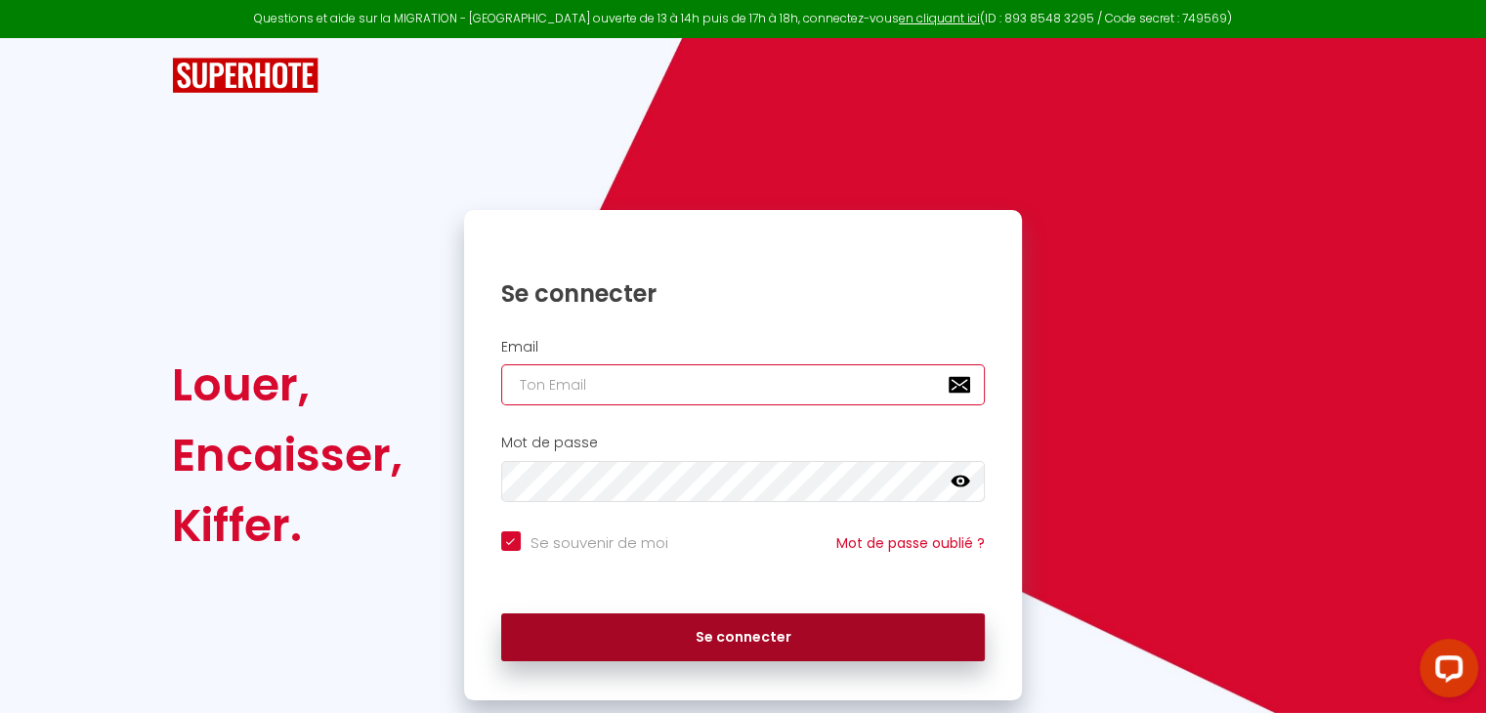
type input "[EMAIL_ADDRESS][DOMAIN_NAME]"
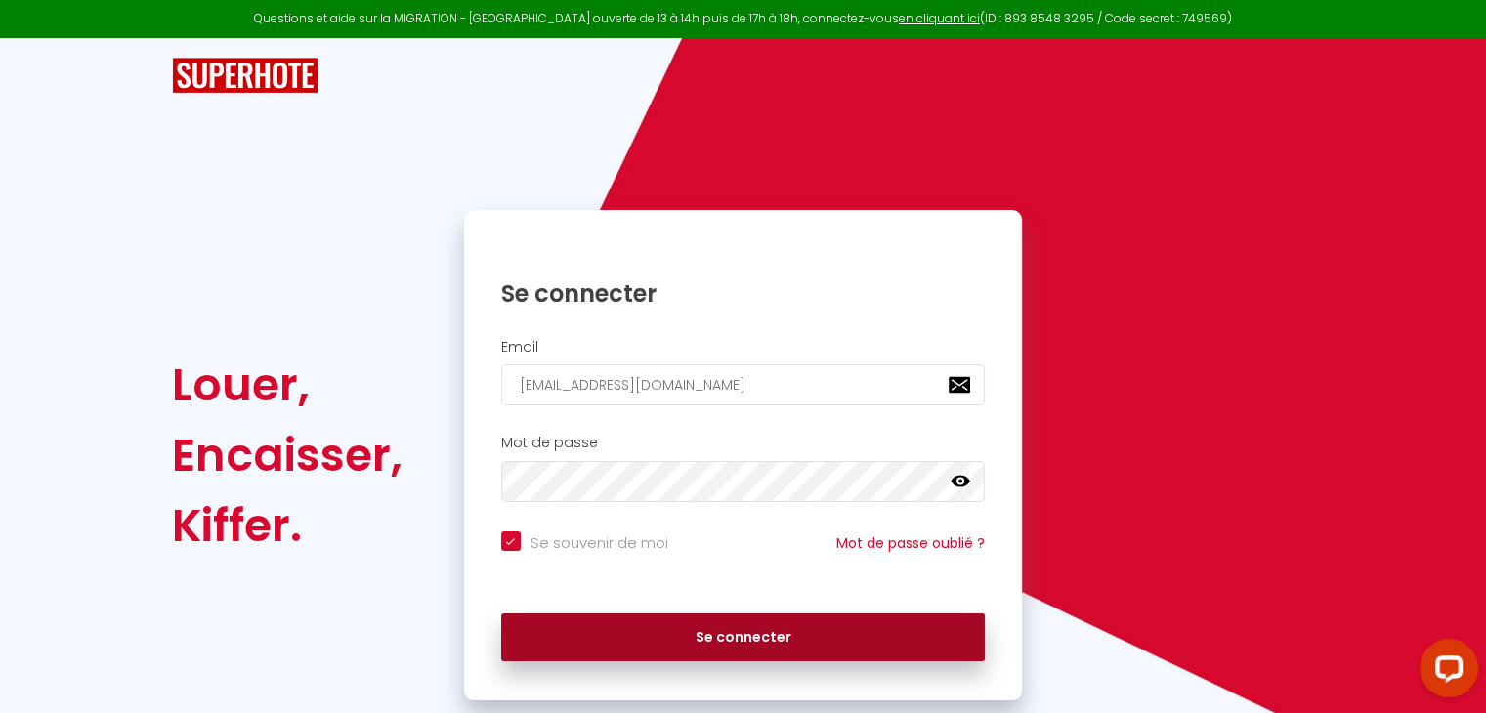
click at [817, 643] on button "Se connecter" at bounding box center [743, 637] width 484 height 49
checkbox input "true"
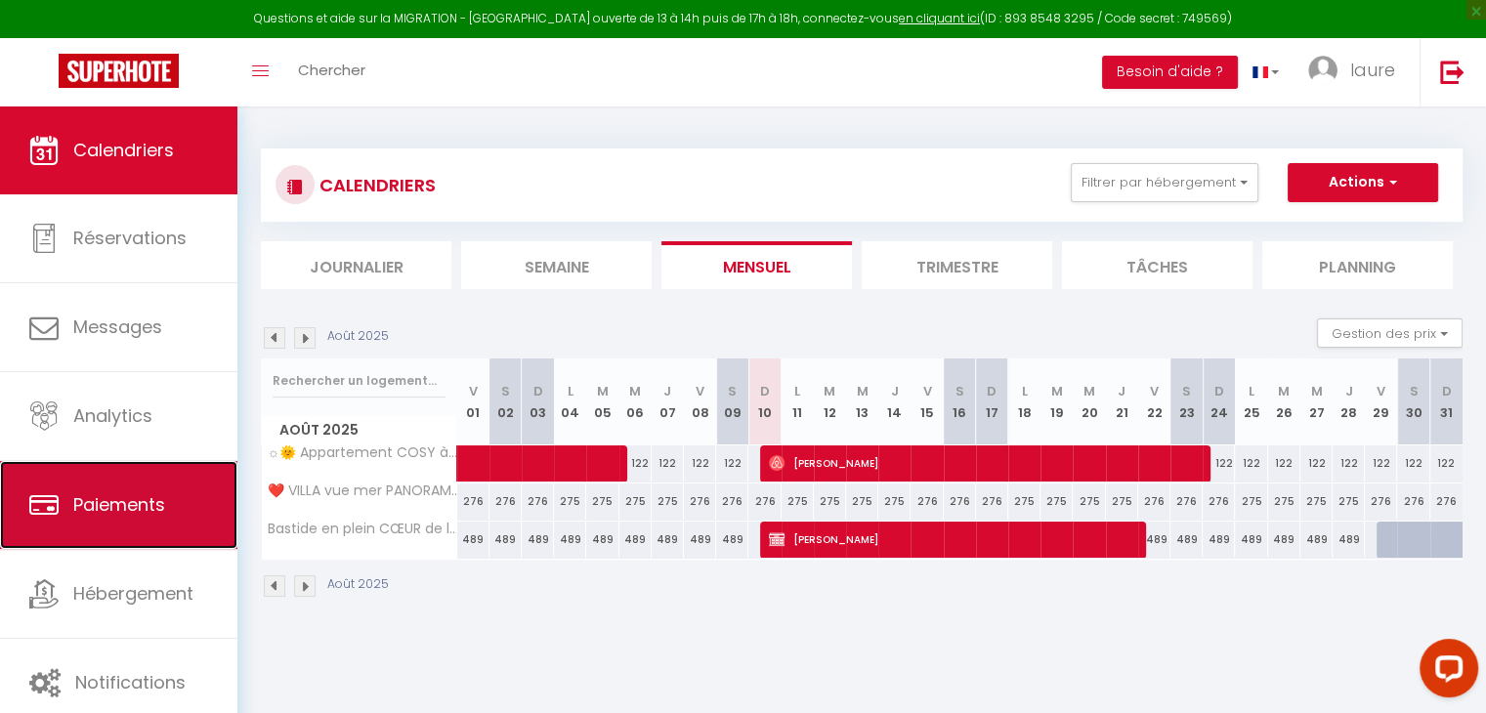
click at [97, 498] on span "Paiements" at bounding box center [119, 504] width 92 height 24
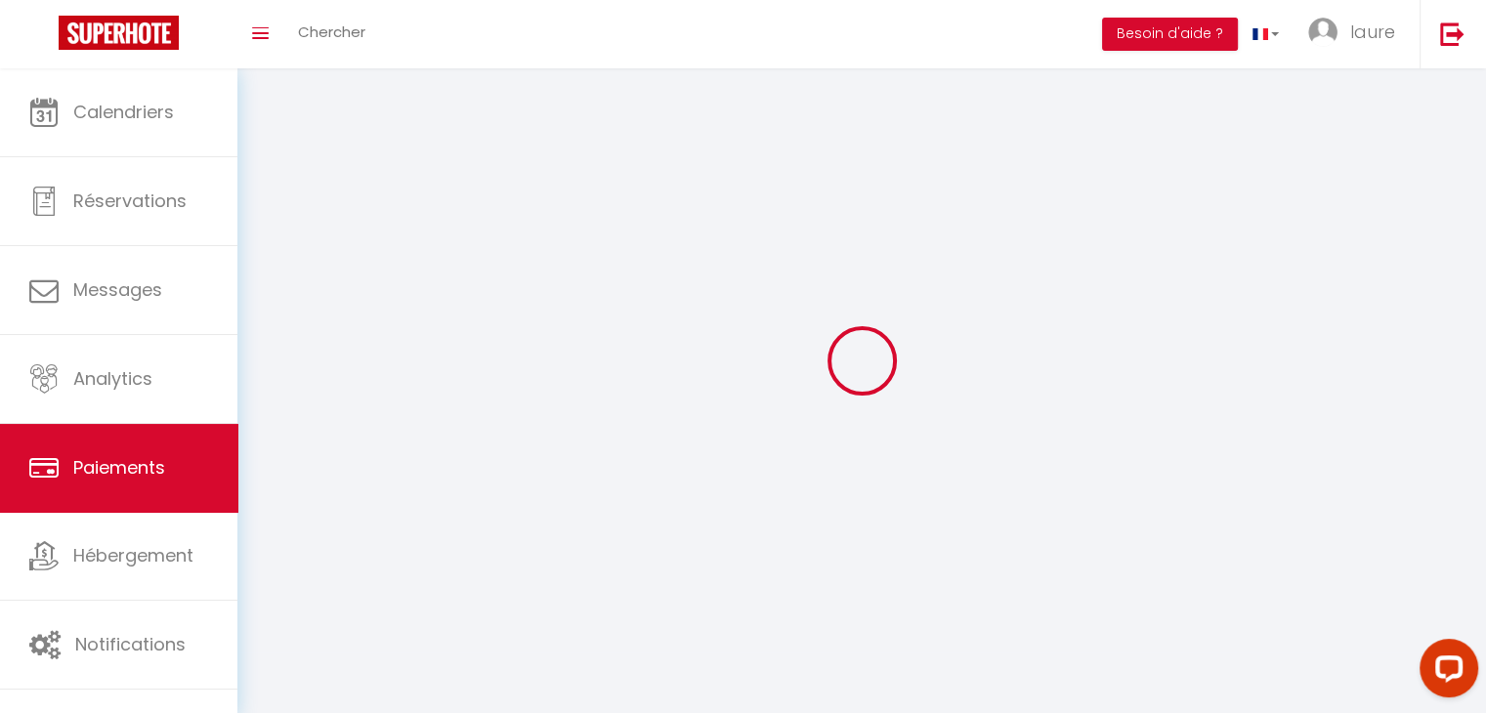
select select "2"
select select "0"
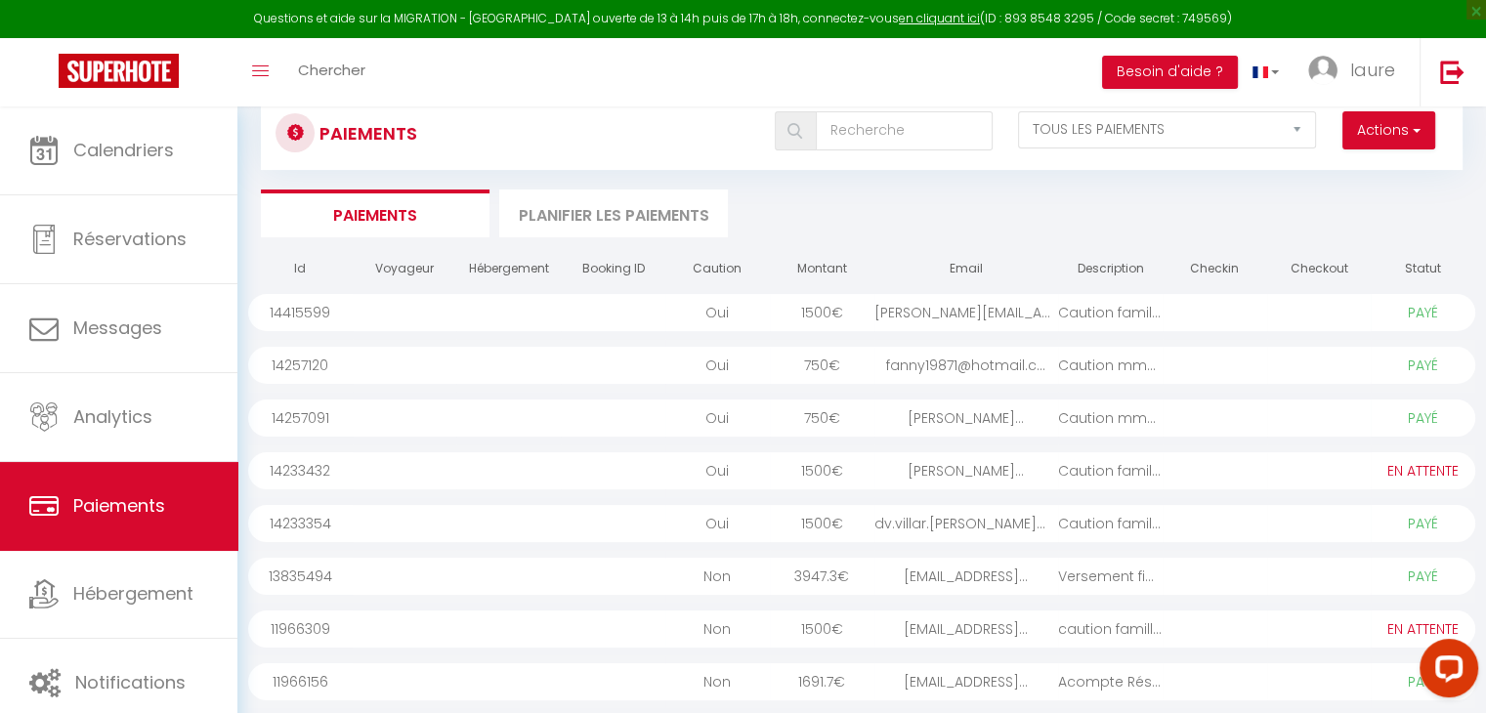
scroll to position [160, 0]
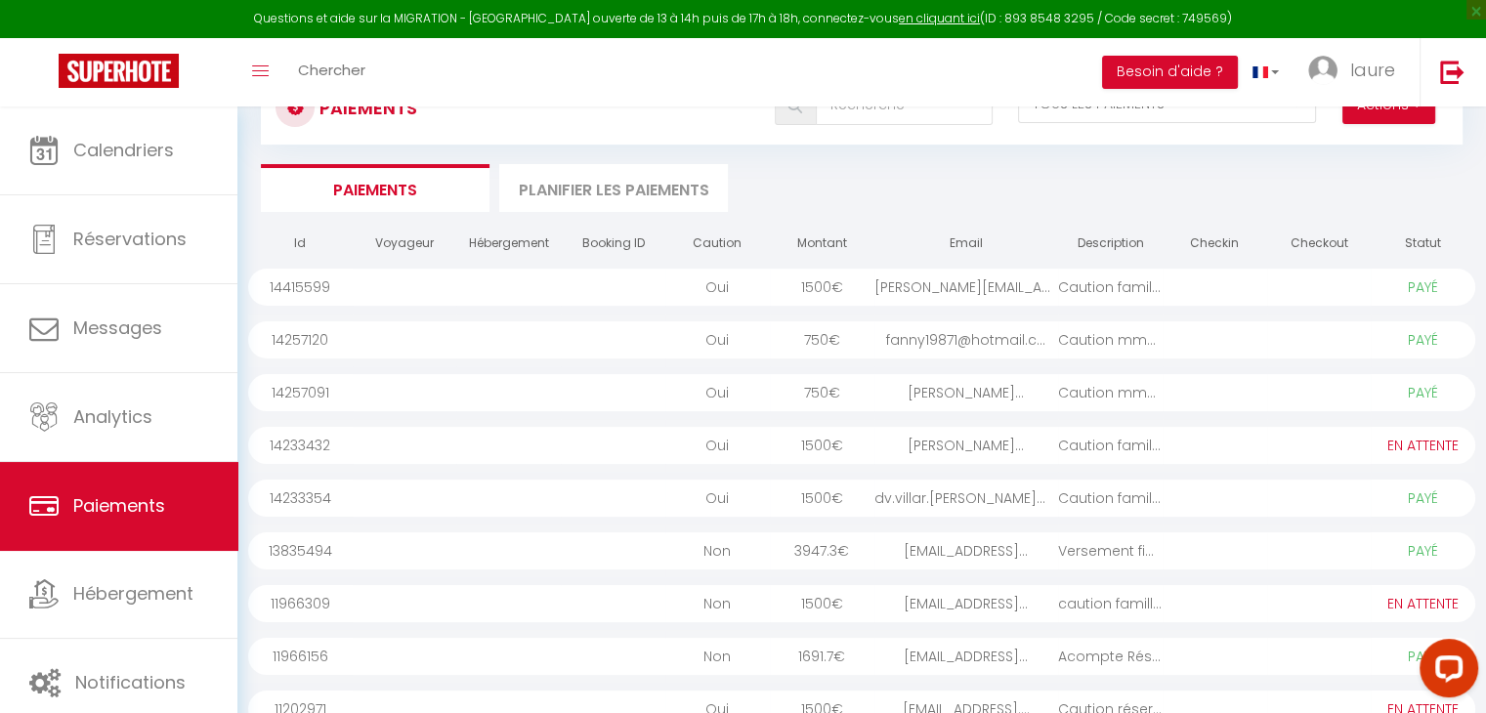
click at [1090, 614] on div "caution famille Bess..." at bounding box center [1110, 603] width 105 height 37
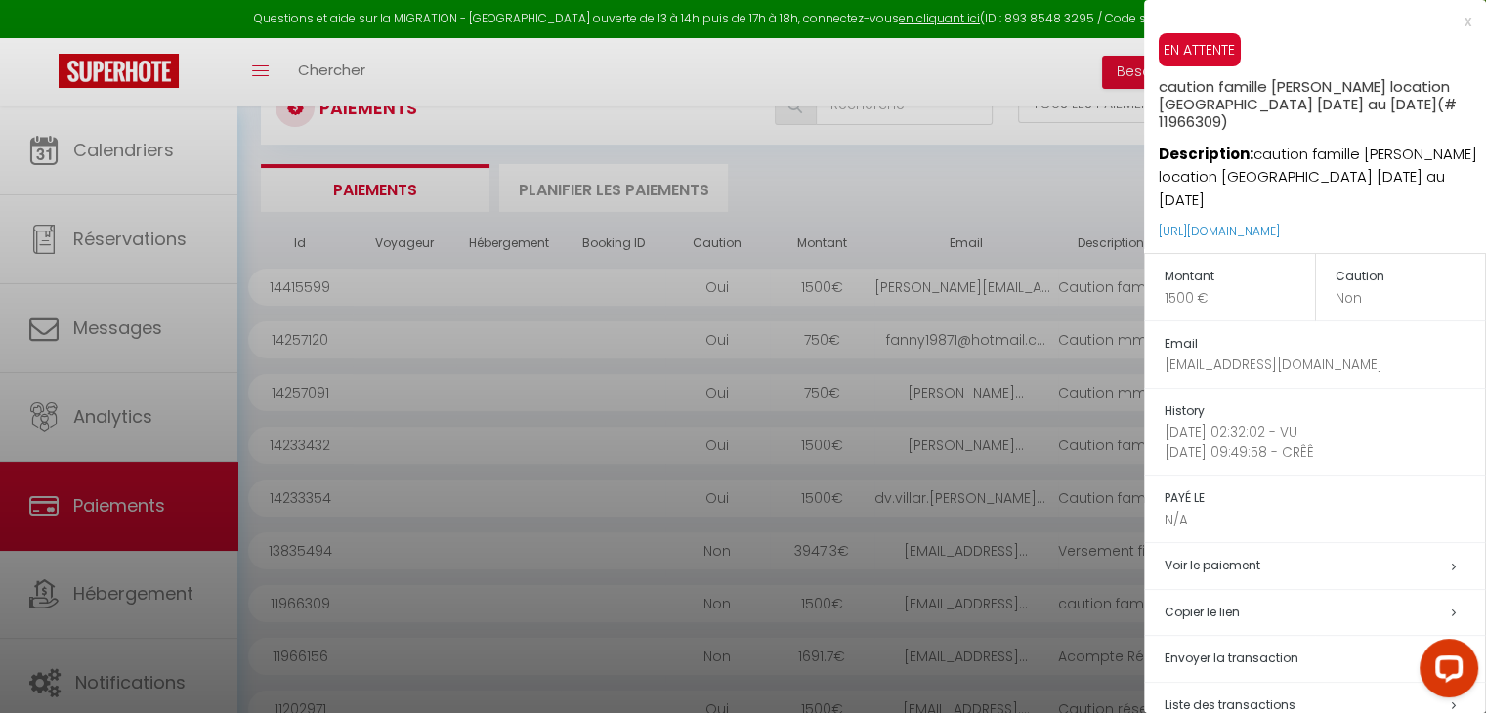
scroll to position [84, 0]
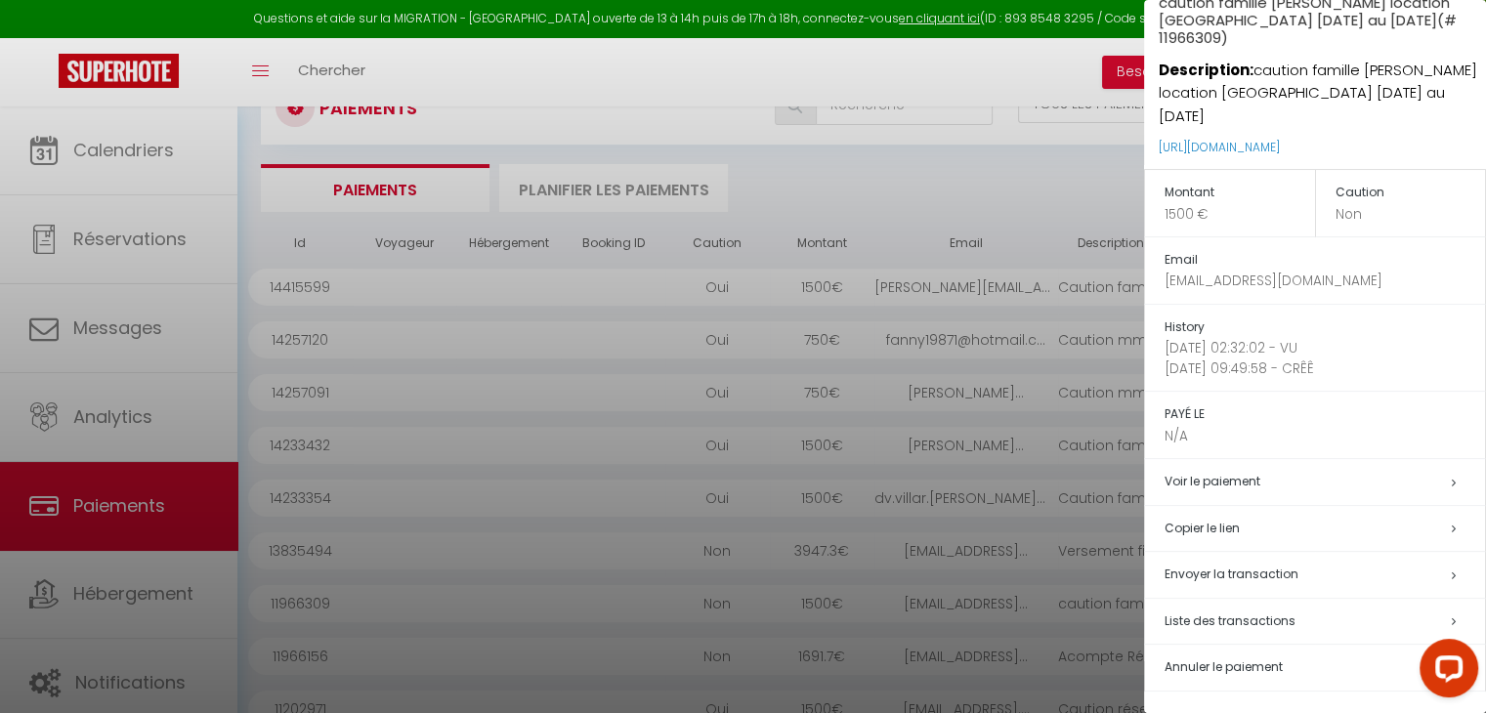
click at [1236, 587] on td "Envoyer la transaction" at bounding box center [1315, 575] width 341 height 47
type input "[EMAIL_ADDRESS][DOMAIN_NAME]"
type input "caution famille [PERSON_NAME] location [GEOGRAPHIC_DATA] [DATE] au [DATE] - cau…"
type textarea "Bonjour, Nous vous invitons à cliquer sur le lien ci-dessous pour effectuer le …"
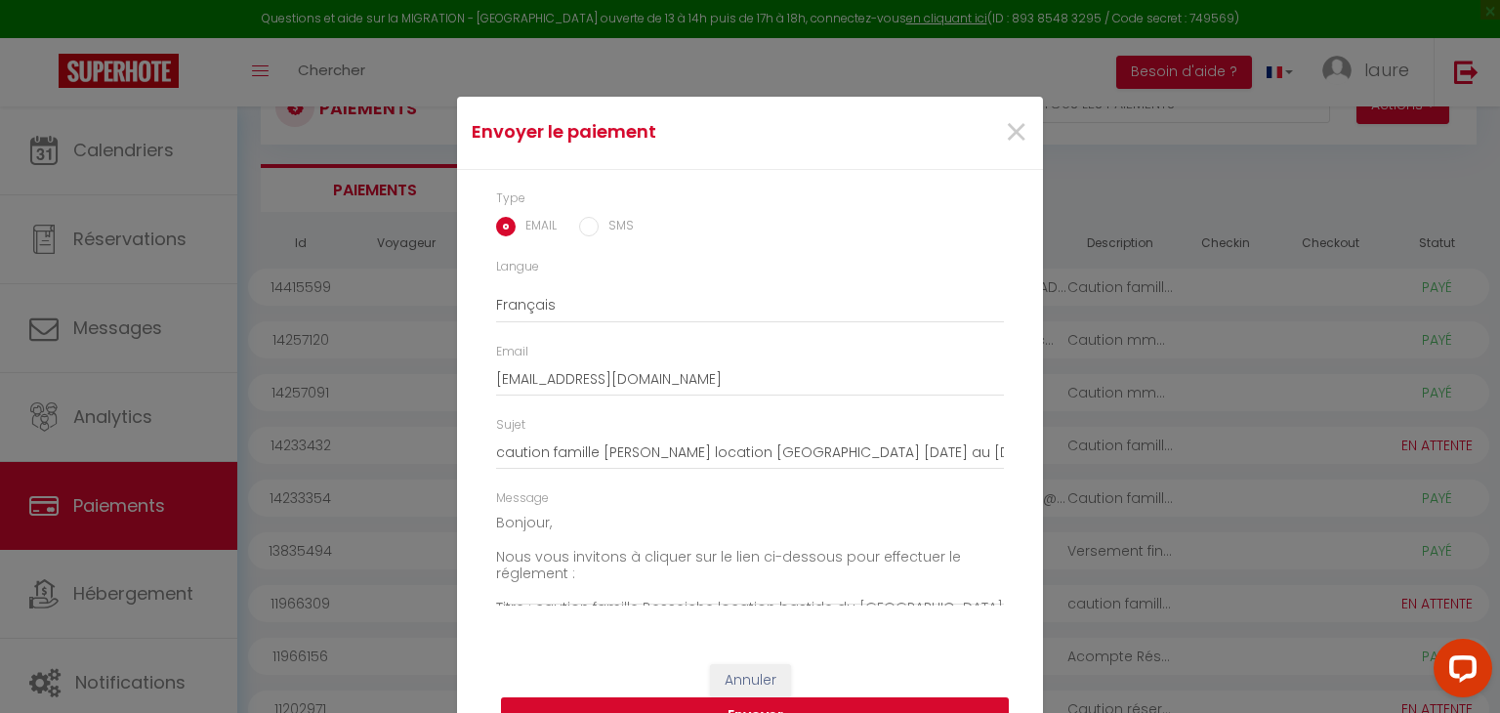
click at [667, 707] on button "Envoyer" at bounding box center [755, 715] width 508 height 37
